Goal: Information Seeking & Learning: Learn about a topic

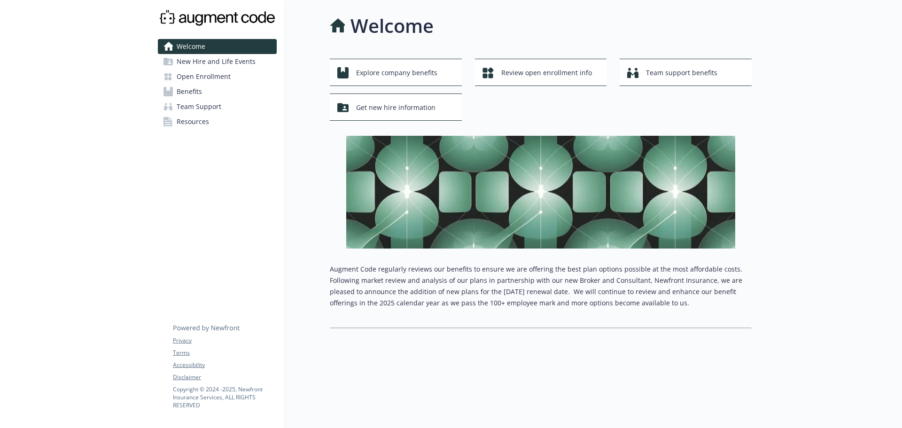
click at [193, 88] on span "Benefits" at bounding box center [189, 91] width 25 height 15
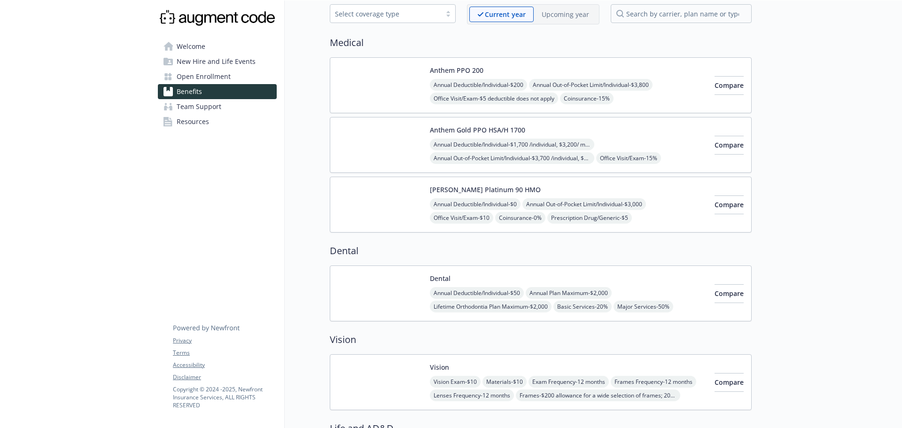
scroll to position [141, 0]
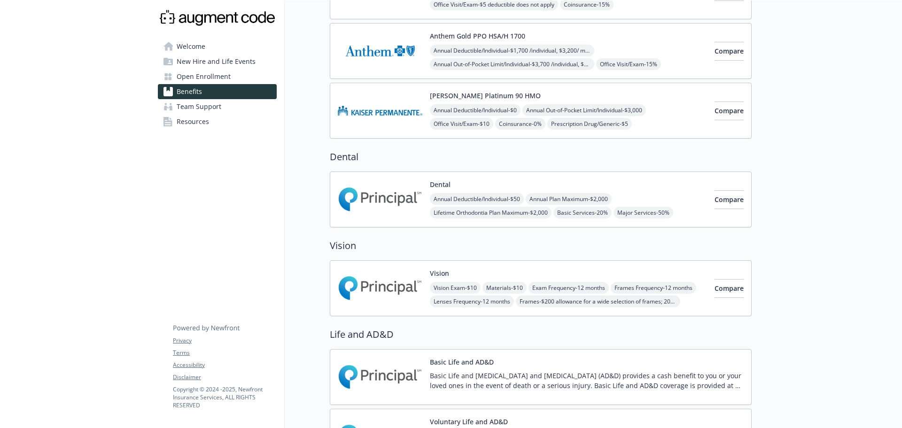
click at [383, 196] on img at bounding box center [380, 200] width 85 height 40
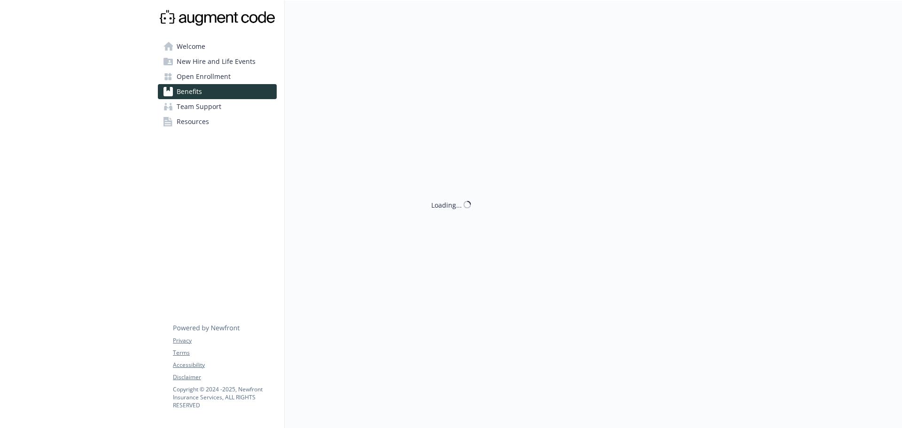
scroll to position [141, 0]
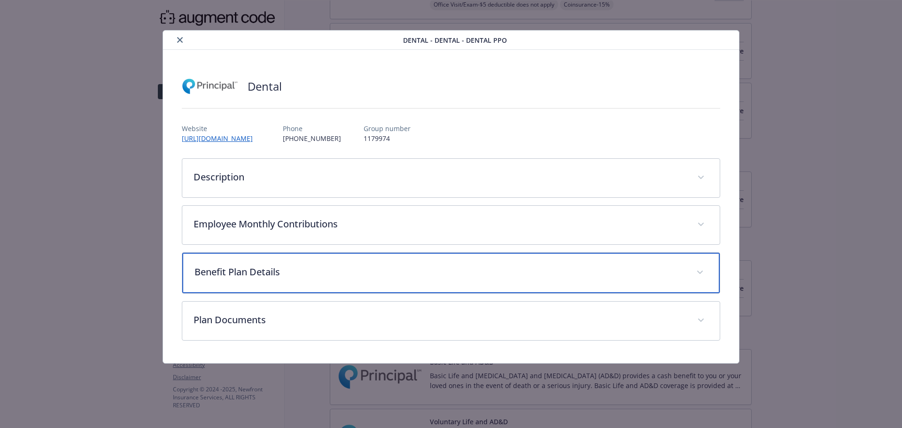
click at [240, 265] on p "Benefit Plan Details" at bounding box center [440, 272] width 491 height 14
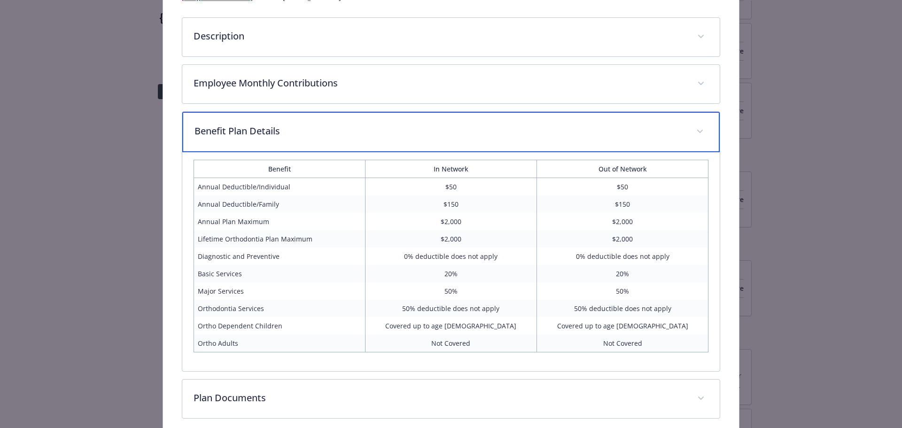
scroll to position [185, 0]
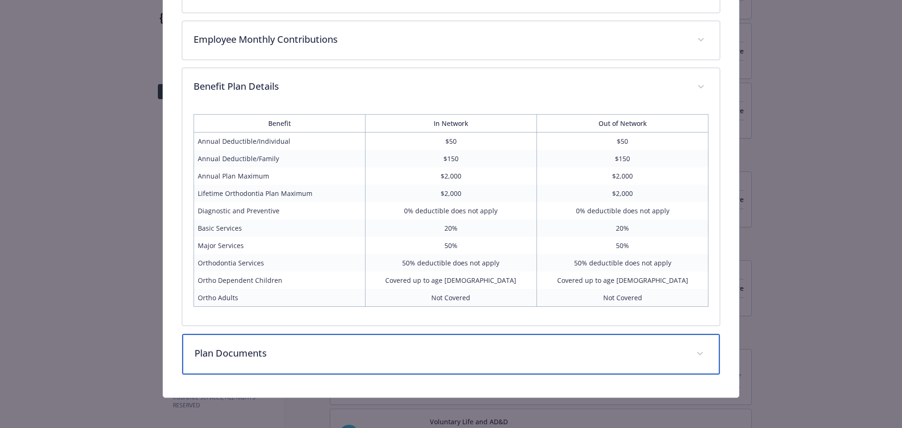
click at [227, 358] on p "Plan Documents" at bounding box center [440, 353] width 491 height 14
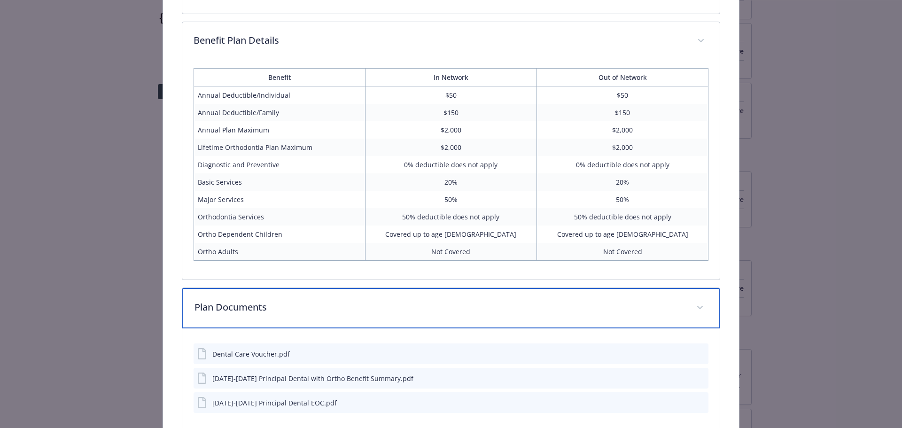
scroll to position [288, 0]
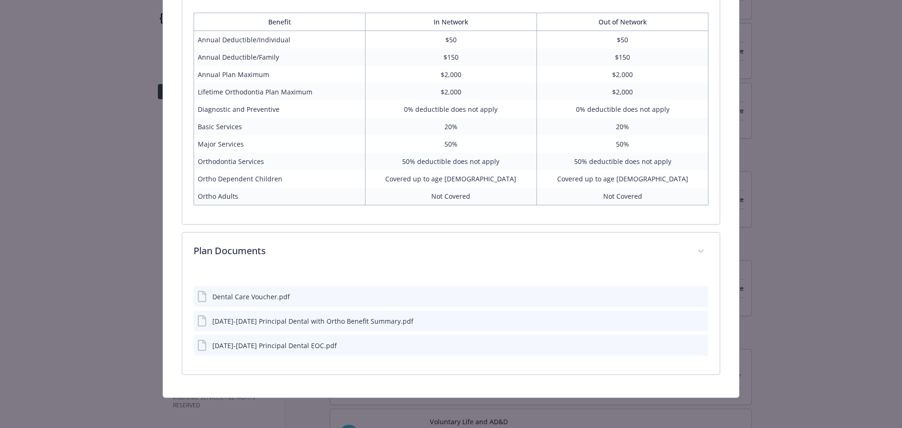
click at [696, 321] on icon "preview file" at bounding box center [700, 320] width 8 height 7
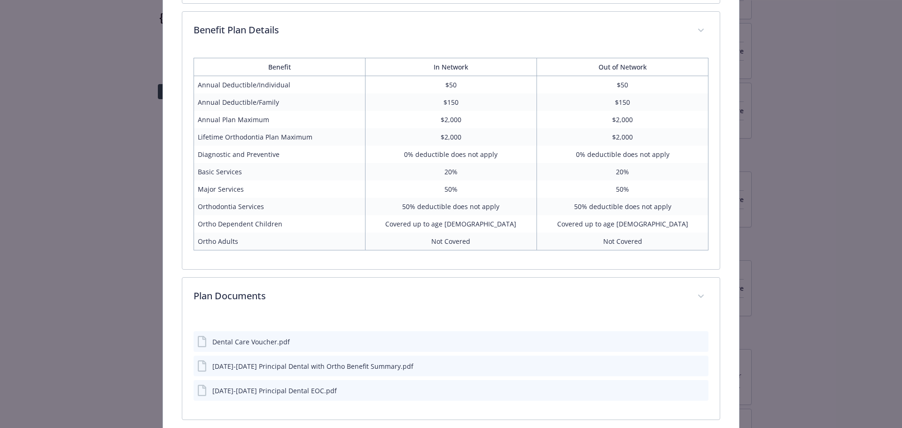
scroll to position [286, 0]
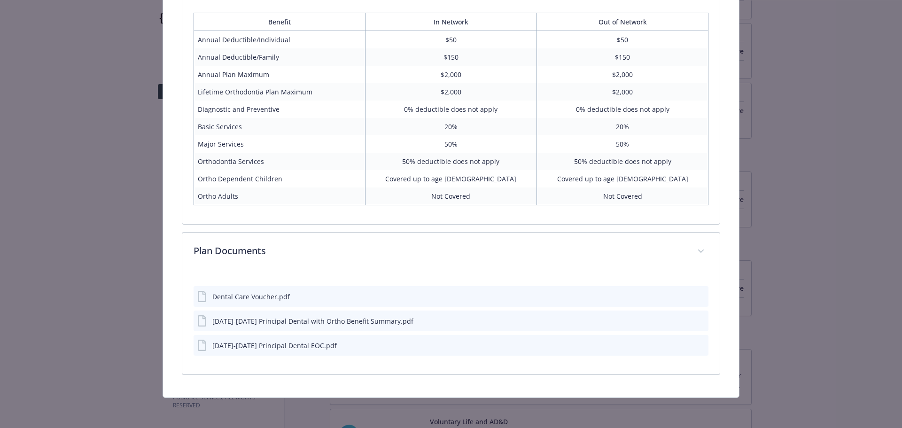
click at [261, 347] on div "[DATE]-[DATE] Principal Dental EOC.pdf" at bounding box center [274, 346] width 125 height 10
click at [699, 343] on button "preview file" at bounding box center [700, 345] width 10 height 8
